Goal: Task Accomplishment & Management: Use online tool/utility

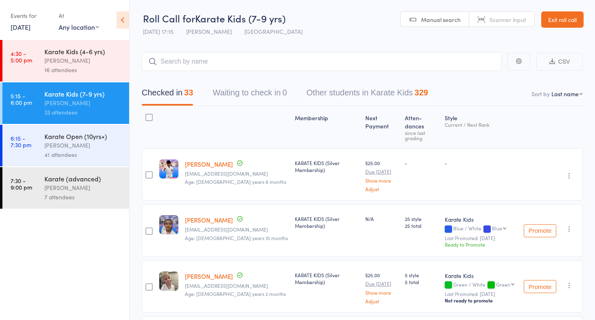
click at [28, 26] on link "[DATE]" at bounding box center [21, 26] width 20 height 9
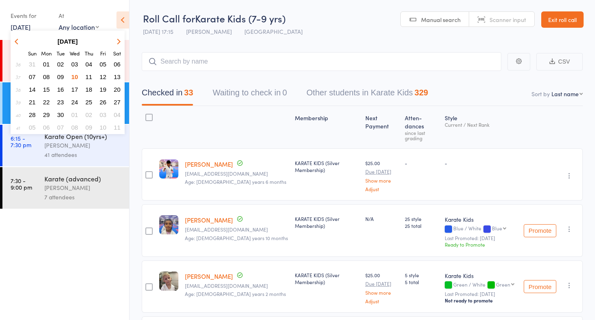
click at [75, 75] on span "10" at bounding box center [74, 76] width 7 height 7
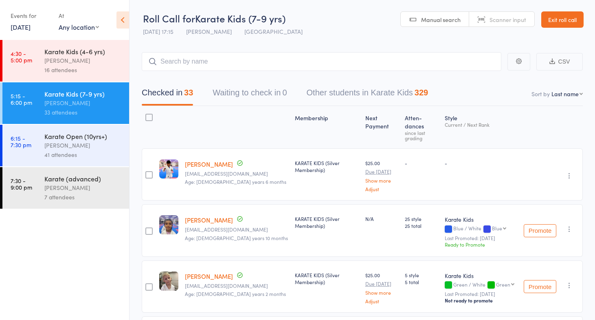
click at [70, 144] on div "[PERSON_NAME]" at bounding box center [83, 144] width 78 height 9
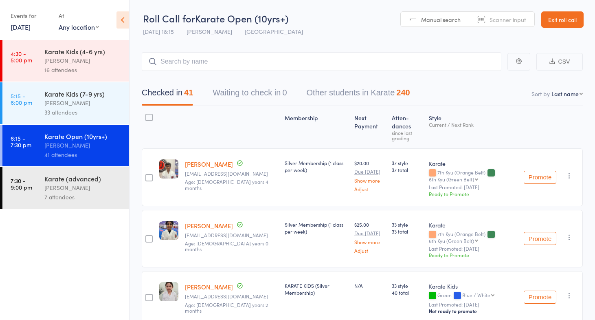
click at [68, 187] on div "[PERSON_NAME]" at bounding box center [83, 187] width 78 height 9
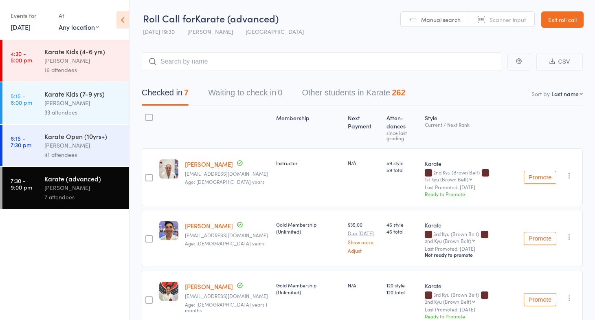
click at [215, 64] on input "search" at bounding box center [322, 61] width 360 height 19
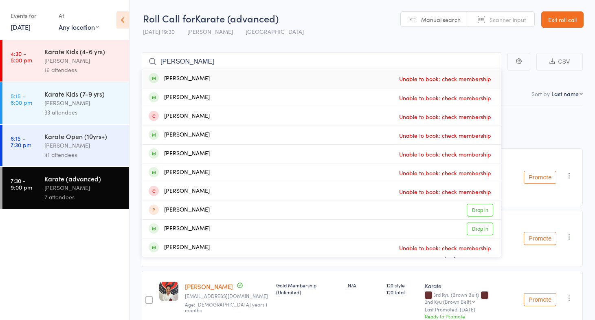
type input "sha"
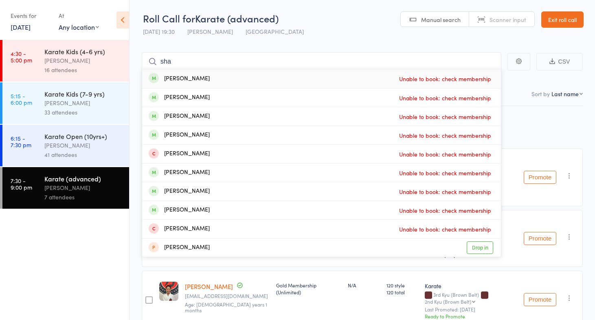
drag, startPoint x: 184, startPoint y: 59, endPoint x: 147, endPoint y: 59, distance: 37.0
click at [147, 59] on input "sha" at bounding box center [322, 61] width 360 height 19
